Goal: Information Seeking & Learning: Compare options

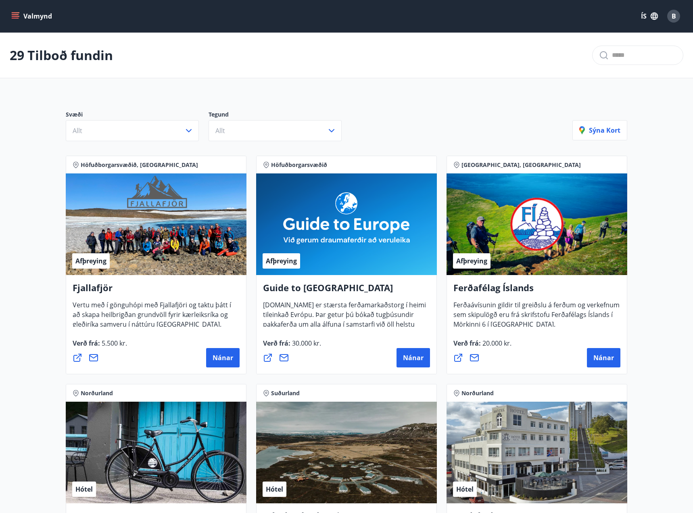
scroll to position [40, 0]
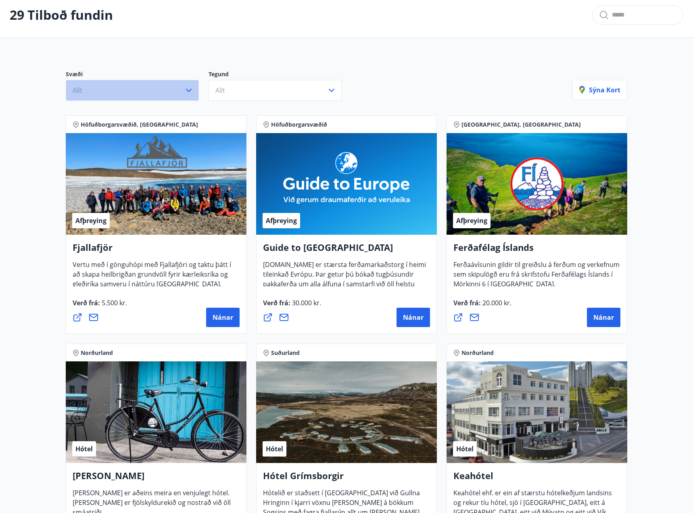
click at [106, 92] on button "Allt" at bounding box center [132, 90] width 133 height 21
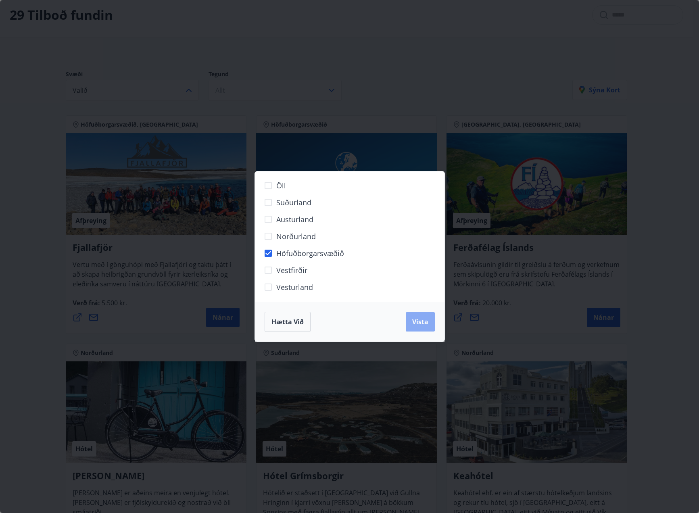
click at [415, 320] on span "Vista" at bounding box center [420, 321] width 16 height 9
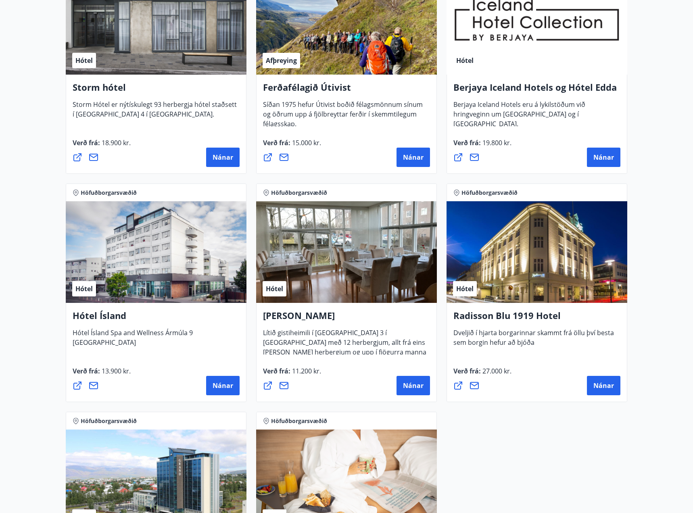
scroll to position [403, 0]
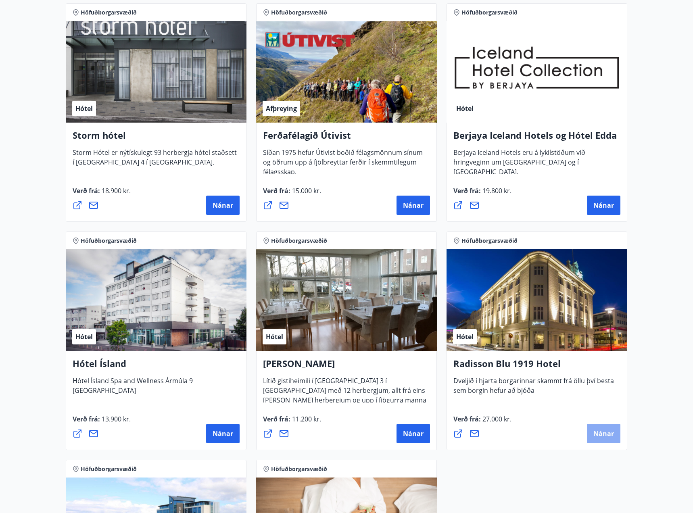
click at [603, 428] on button "Nánar" at bounding box center [603, 433] width 33 height 19
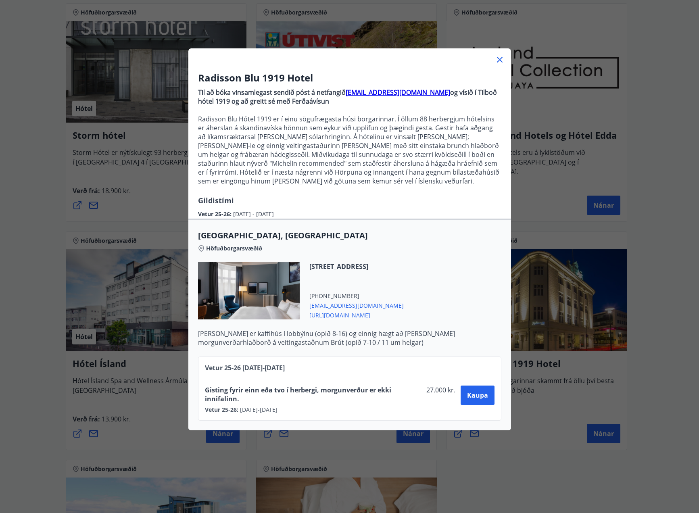
click at [497, 58] on icon at bounding box center [500, 60] width 10 height 10
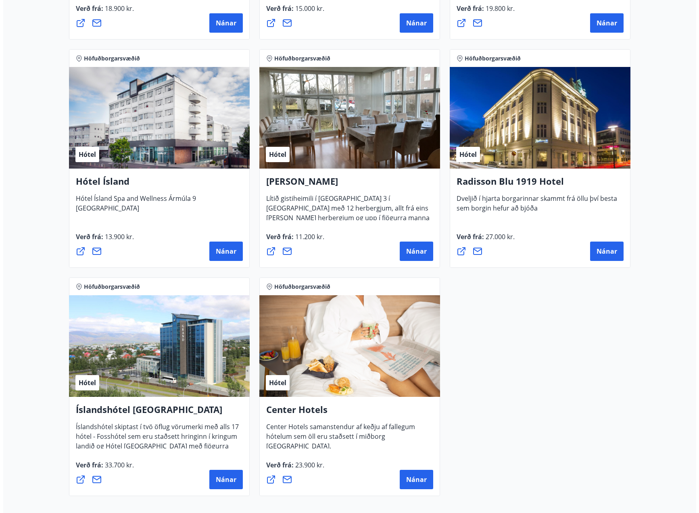
scroll to position [593, 0]
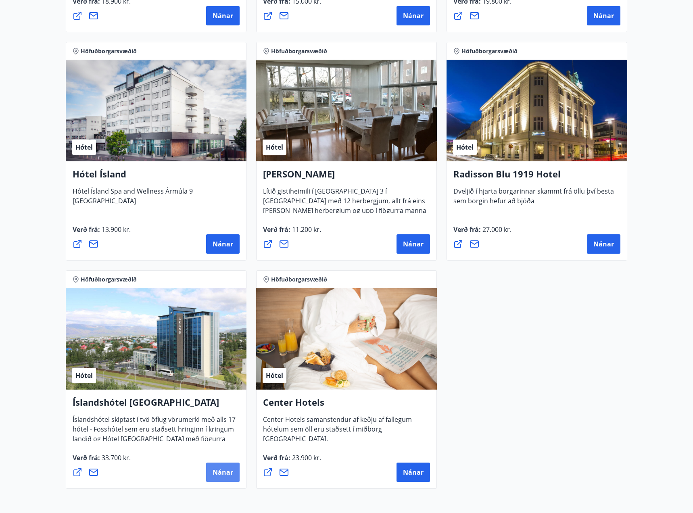
click at [209, 470] on button "Nánar" at bounding box center [222, 472] width 33 height 19
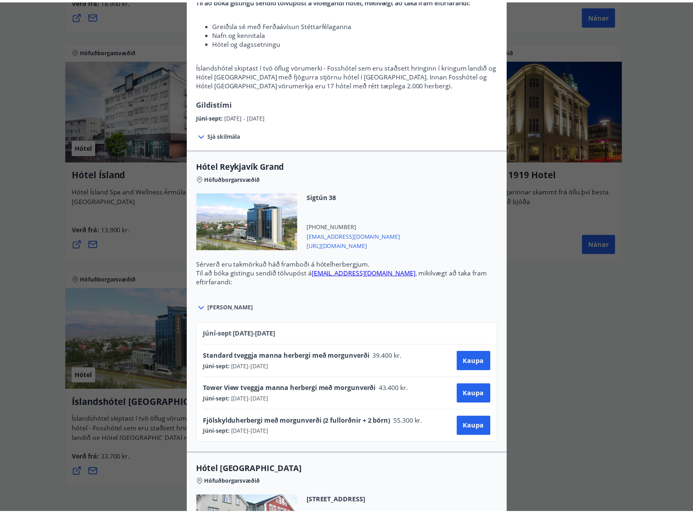
scroll to position [121, 0]
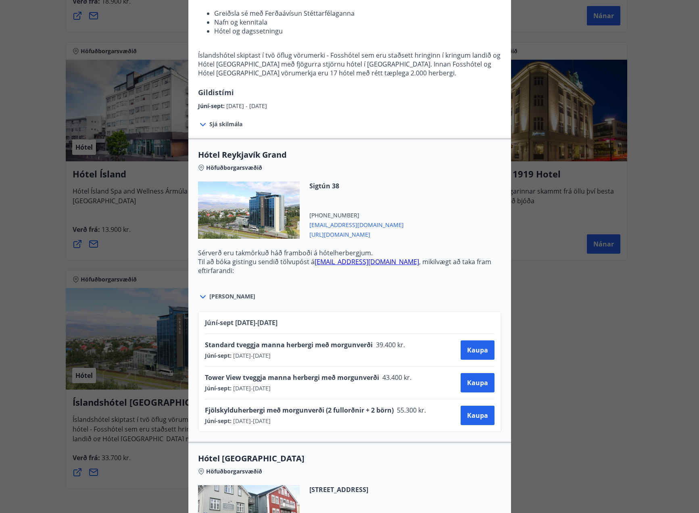
click at [620, 350] on div "Íslandshótel Reykjavík Ekki er hægt að nýta Ferðaávísun fyrir bókanir sem eru g…" at bounding box center [349, 135] width 699 height 513
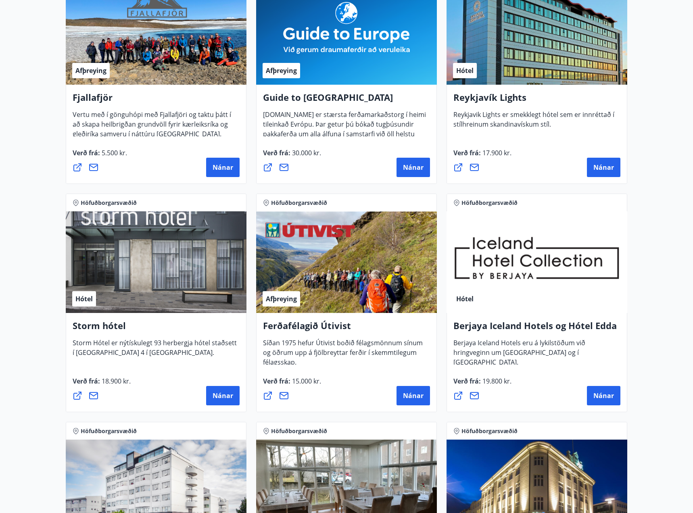
scroll to position [230, 0]
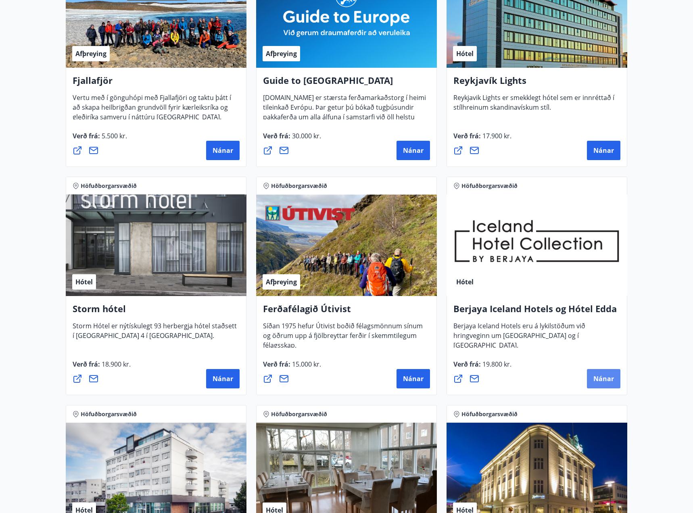
click at [596, 373] on button "Nánar" at bounding box center [603, 378] width 33 height 19
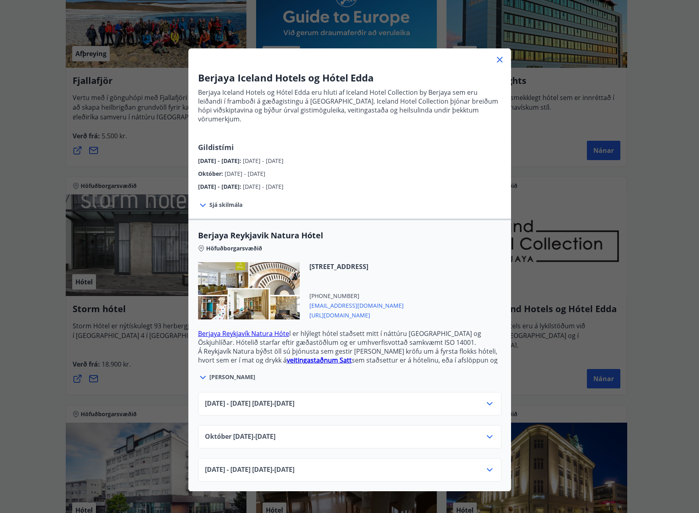
click at [497, 62] on icon at bounding box center [500, 60] width 6 height 6
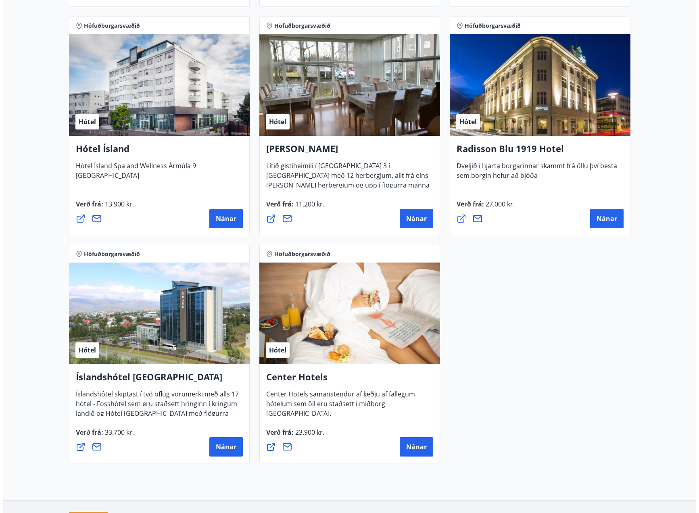
scroll to position [633, 0]
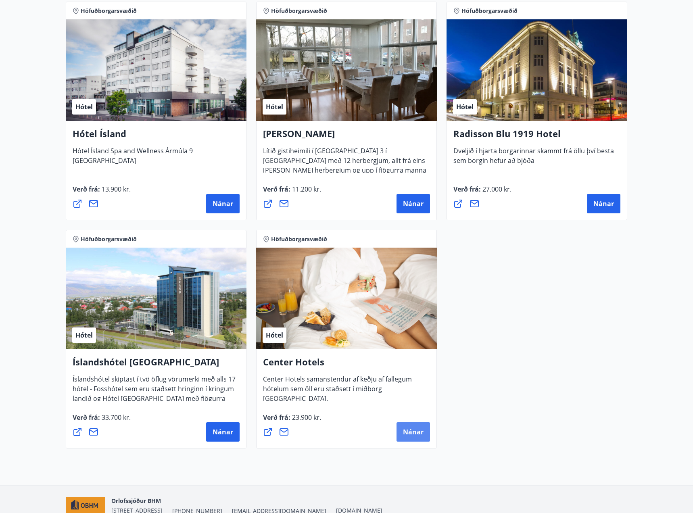
click at [423, 434] on span "Nánar" at bounding box center [413, 432] width 21 height 9
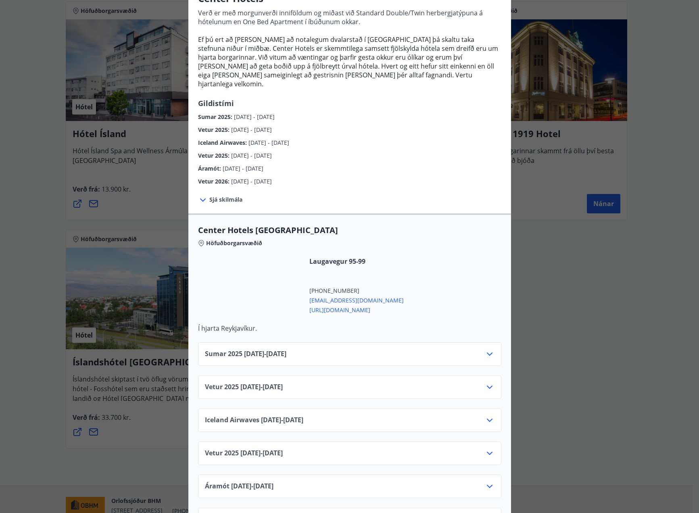
scroll to position [81, 0]
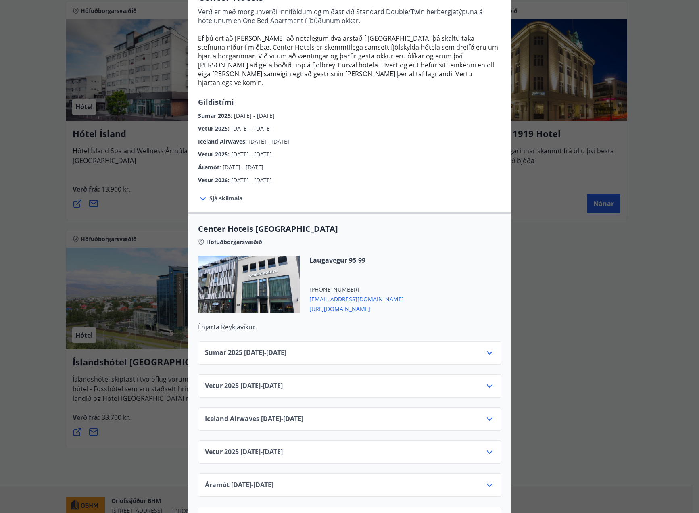
click at [269, 348] on span "Sumar [PHONE_NUMBER][DATE] - [DATE]" at bounding box center [245, 353] width 81 height 10
click at [485, 348] on icon at bounding box center [490, 353] width 10 height 10
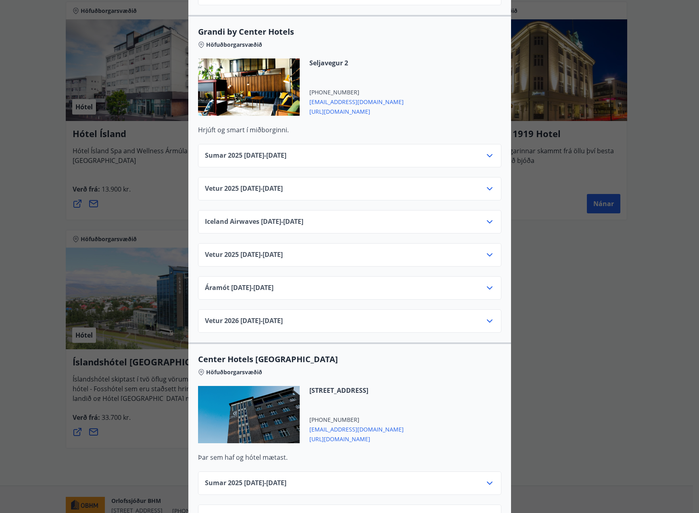
scroll to position [968, 0]
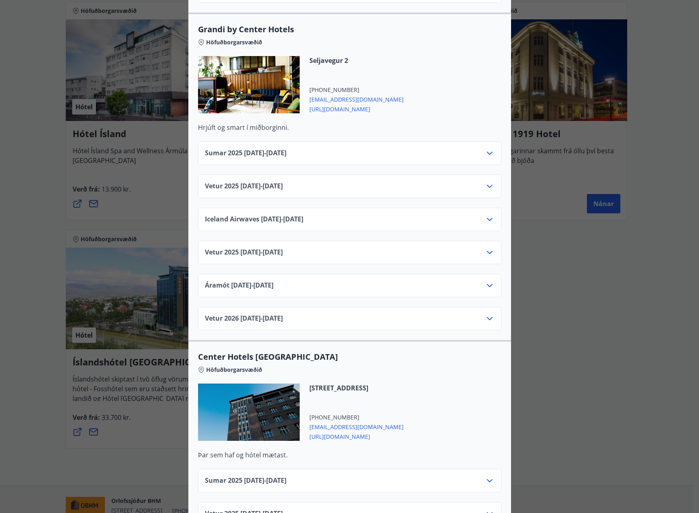
click at [478, 148] on div "Sumar [PHONE_NUMBER][DATE] - [DATE]" at bounding box center [350, 156] width 290 height 16
click at [487, 152] on icon at bounding box center [490, 153] width 6 height 3
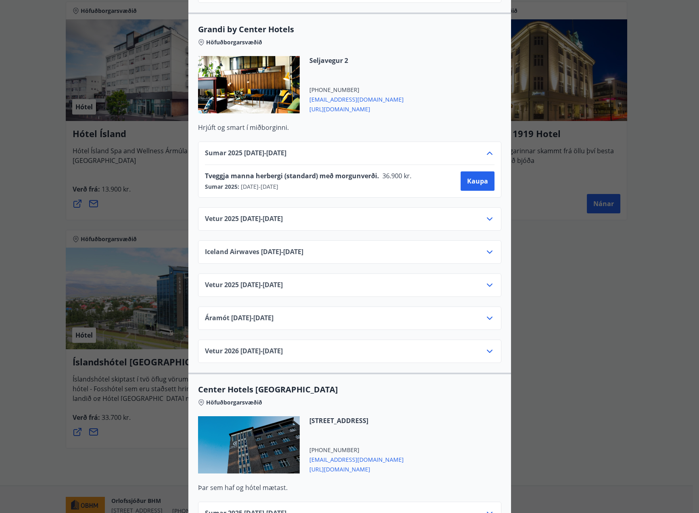
drag, startPoint x: 598, startPoint y: 319, endPoint x: 595, endPoint y: 306, distance: 13.1
click at [597, 319] on div "Center Hotels Verð er með morgunverði inniföldum og miðast við Standard Double/…" at bounding box center [349, 256] width 699 height 513
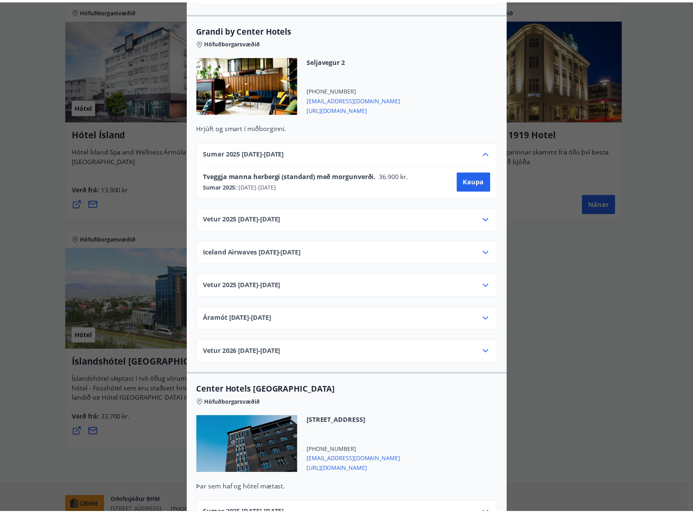
scroll to position [0, 0]
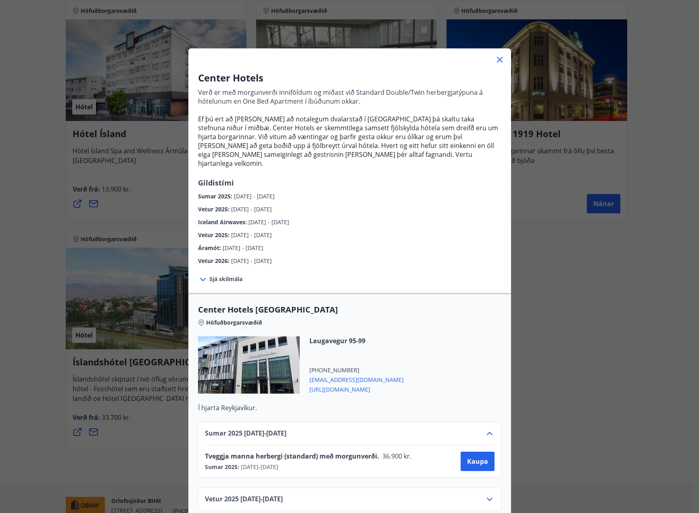
click at [497, 56] on icon at bounding box center [500, 60] width 10 height 10
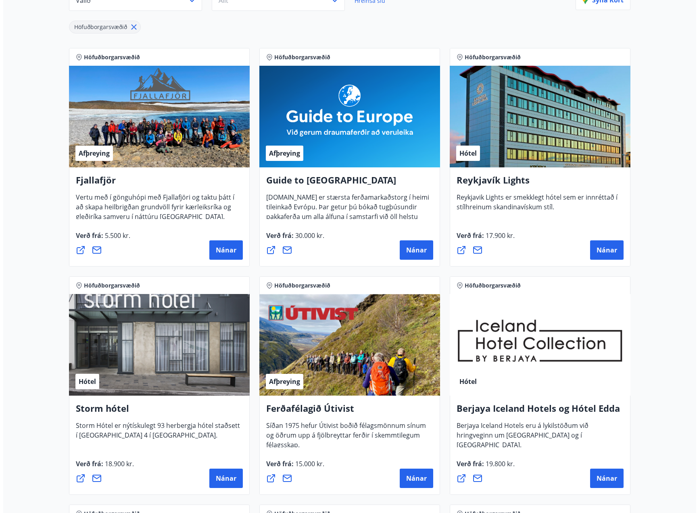
scroll to position [149, 0]
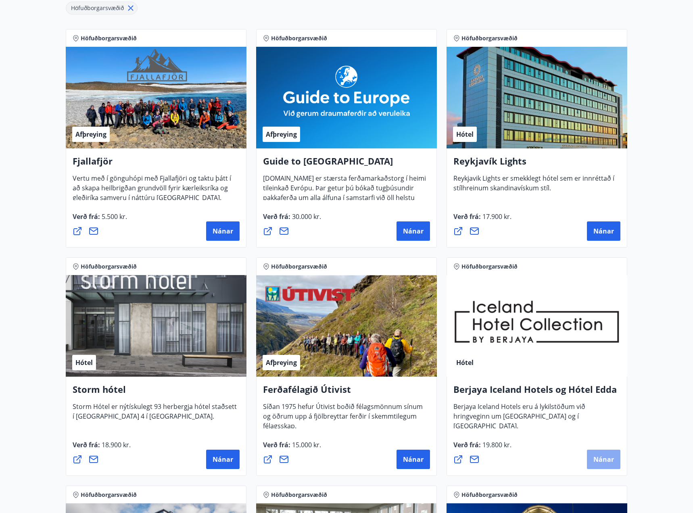
click at [590, 455] on button "Nánar" at bounding box center [603, 459] width 33 height 19
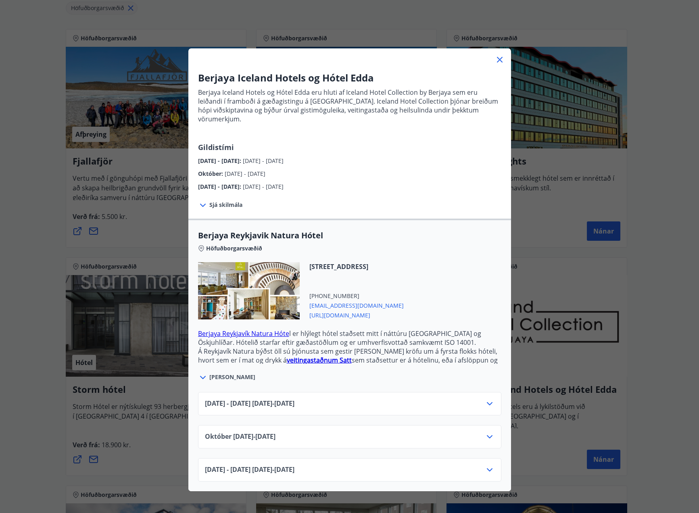
click at [480, 399] on div "[DATE] - [DATE] [DATE] - [DATE]" at bounding box center [350, 407] width 290 height 16
click at [488, 399] on icon at bounding box center [490, 404] width 10 height 10
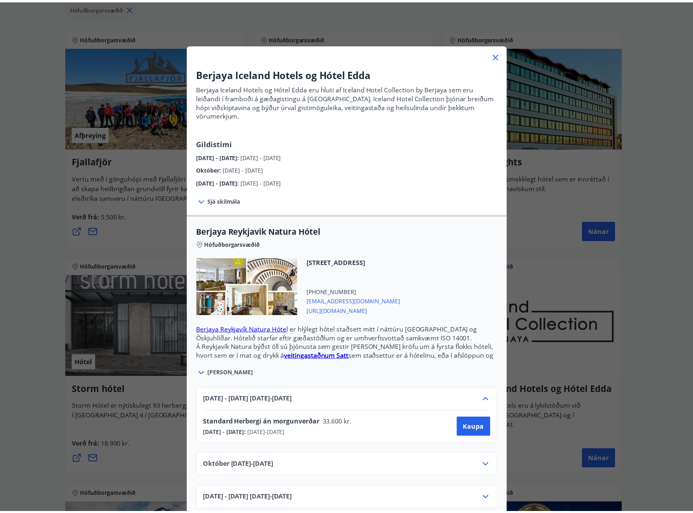
scroll to position [8, 0]
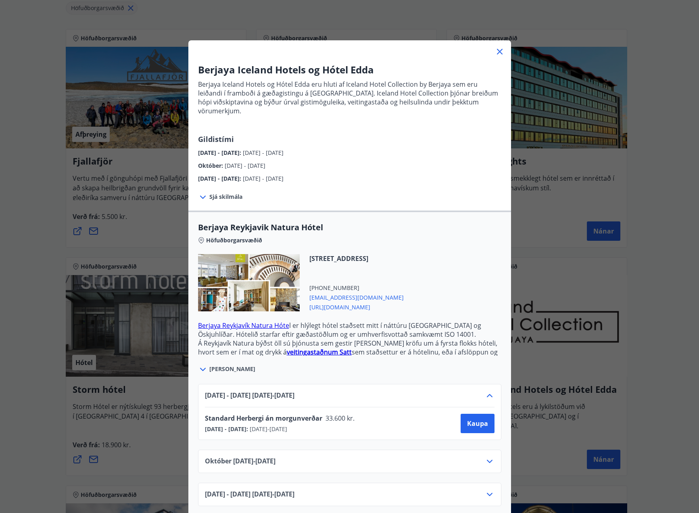
click at [497, 51] on icon at bounding box center [500, 52] width 6 height 6
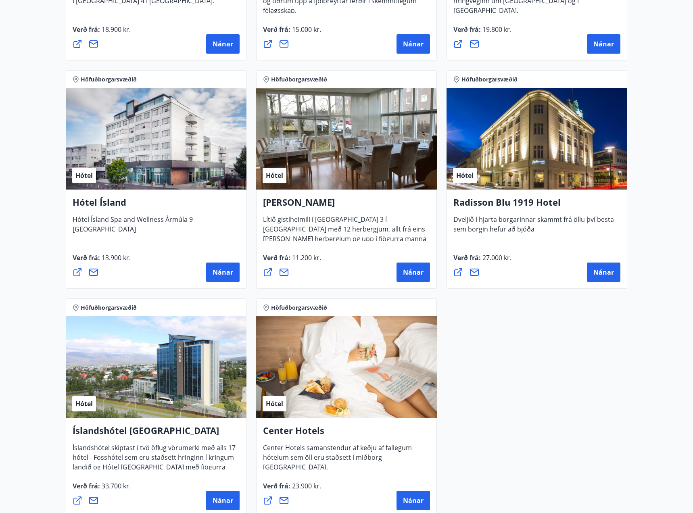
scroll to position [605, 0]
